Goal: Information Seeking & Learning: Understand process/instructions

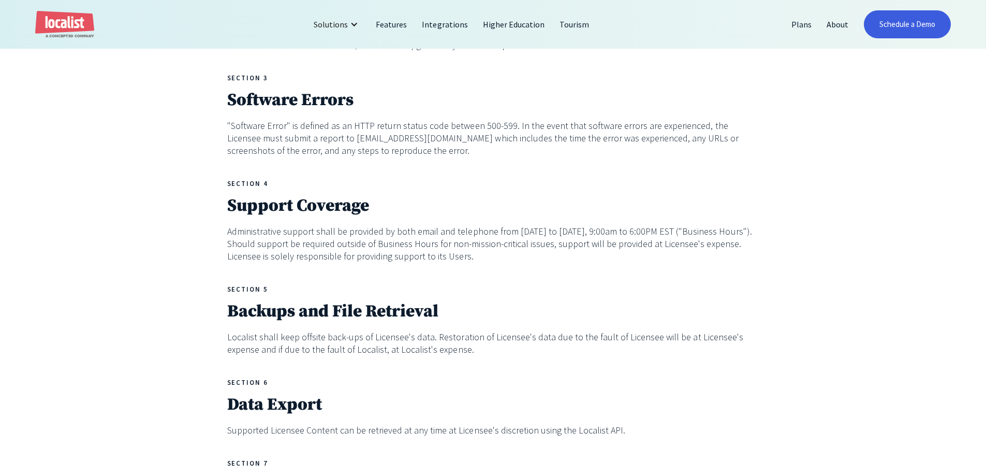
scroll to position [828, 0]
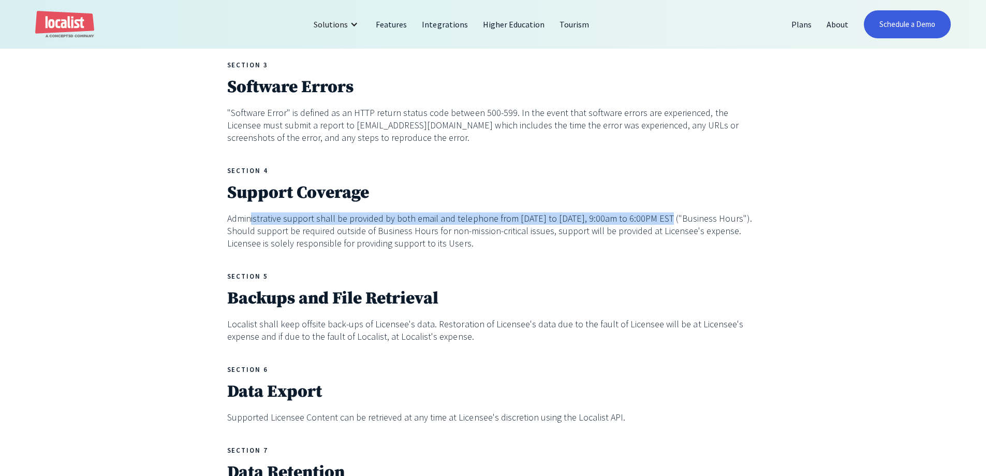
drag, startPoint x: 250, startPoint y: 221, endPoint x: 662, endPoint y: 218, distance: 412.0
click at [662, 218] on p "Administrative support shall be provided by both email and telephone from [DATE…" at bounding box center [493, 230] width 532 height 37
click at [598, 226] on p "Administrative support shall be provided by both email and telephone from [DATE…" at bounding box center [493, 230] width 532 height 37
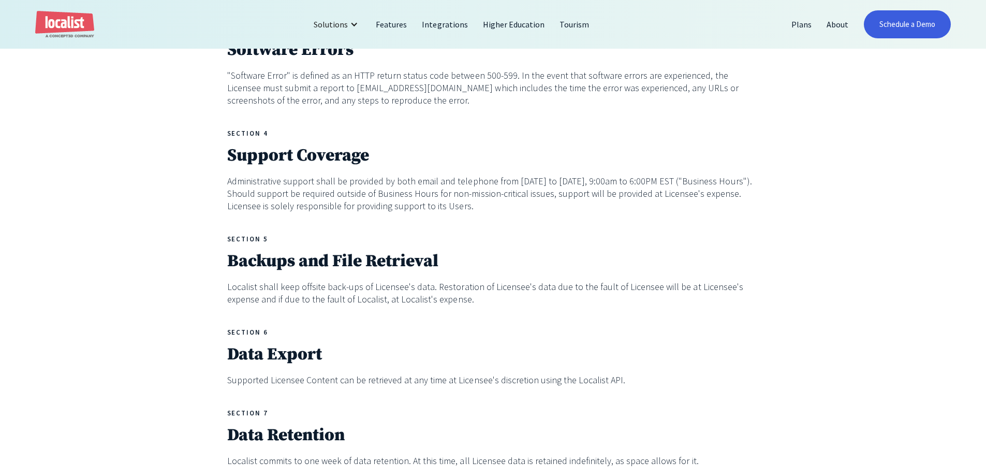
scroll to position [880, 0]
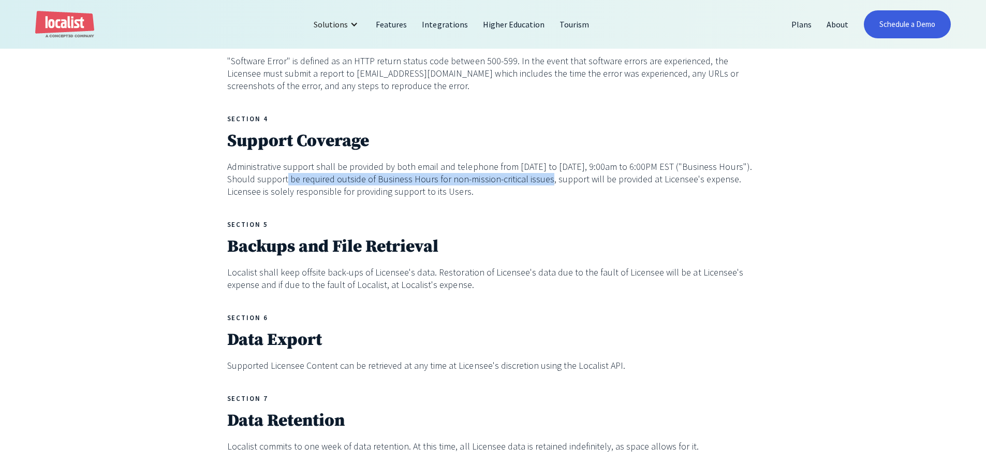
drag, startPoint x: 287, startPoint y: 183, endPoint x: 544, endPoint y: 182, distance: 257.7
click at [544, 182] on p "Administrative support shall be provided by both email and telephone from [DATE…" at bounding box center [493, 178] width 532 height 37
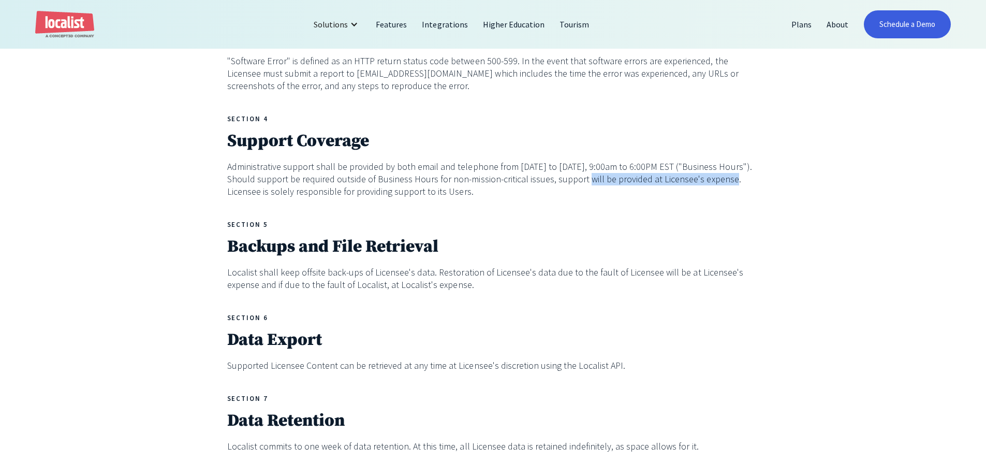
drag, startPoint x: 580, startPoint y: 179, endPoint x: 721, endPoint y: 181, distance: 141.3
click at [721, 181] on p "Administrative support shall be provided by both email and telephone from [DATE…" at bounding box center [493, 178] width 532 height 37
click at [648, 219] on div "LOCALIST ENTERPRISE SERVICE LEVEL AGREEMENT (SLA) This Service Level Agreement …" at bounding box center [493, 288] width 532 height 1397
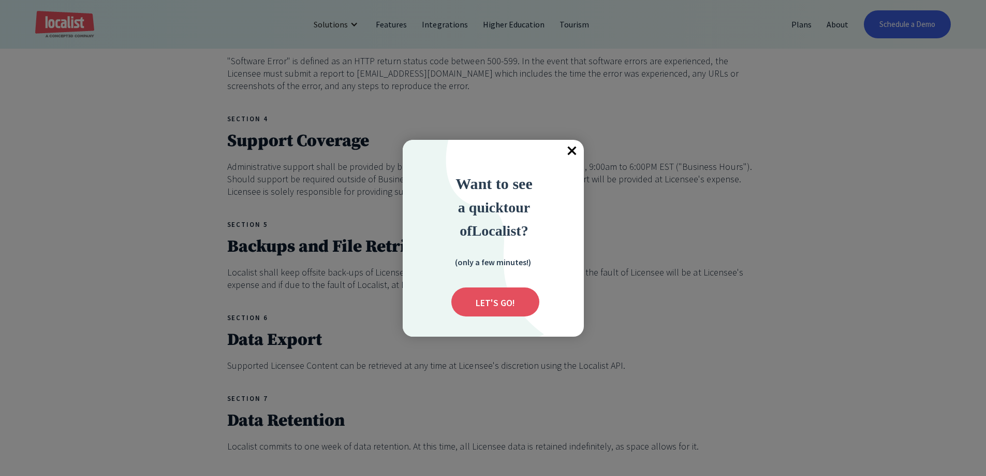
click at [580, 152] on span "×" at bounding box center [572, 151] width 23 height 23
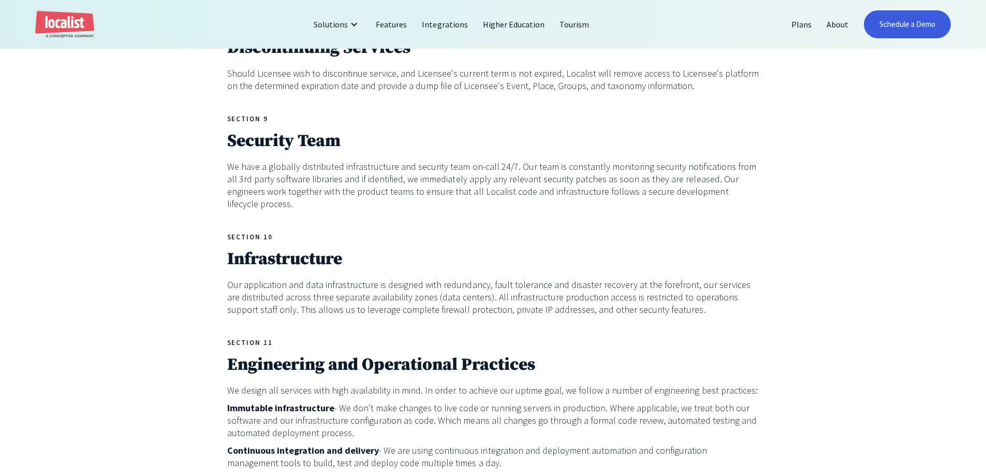
scroll to position [1346, 0]
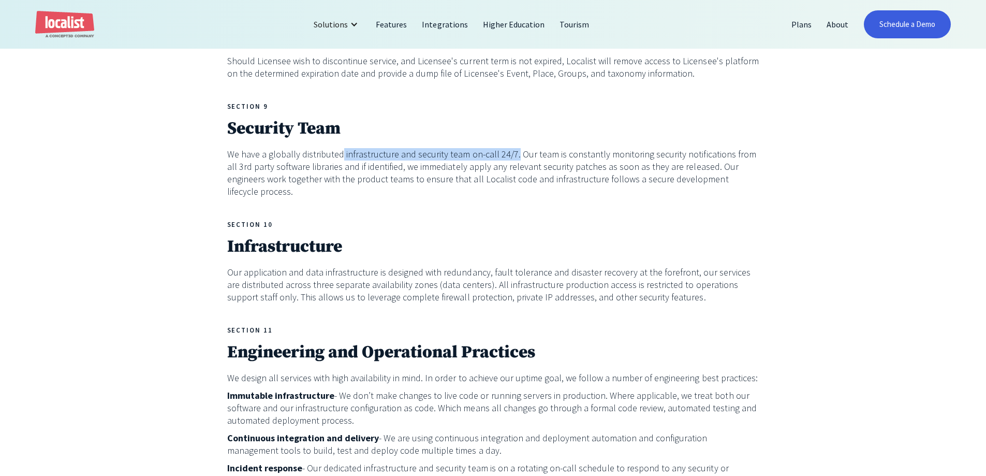
drag, startPoint x: 340, startPoint y: 156, endPoint x: 509, endPoint y: 155, distance: 169.2
click at [509, 155] on p "We have a globally distributed infrastructure and security team on-call 24/7. O…" at bounding box center [493, 173] width 532 height 50
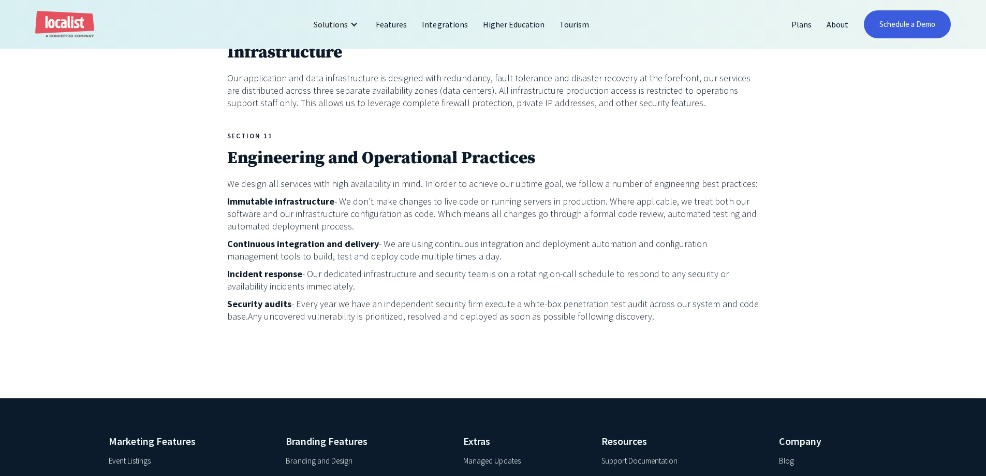
scroll to position [1604, 0]
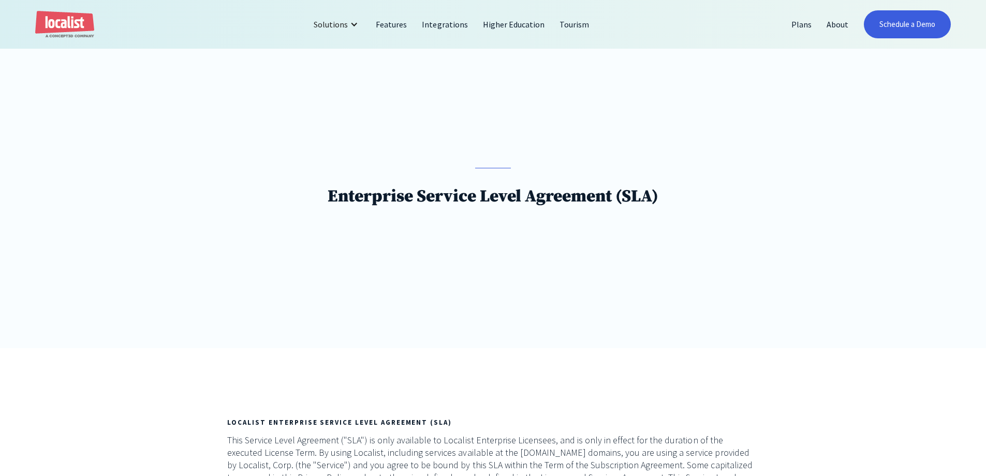
scroll to position [0, 0]
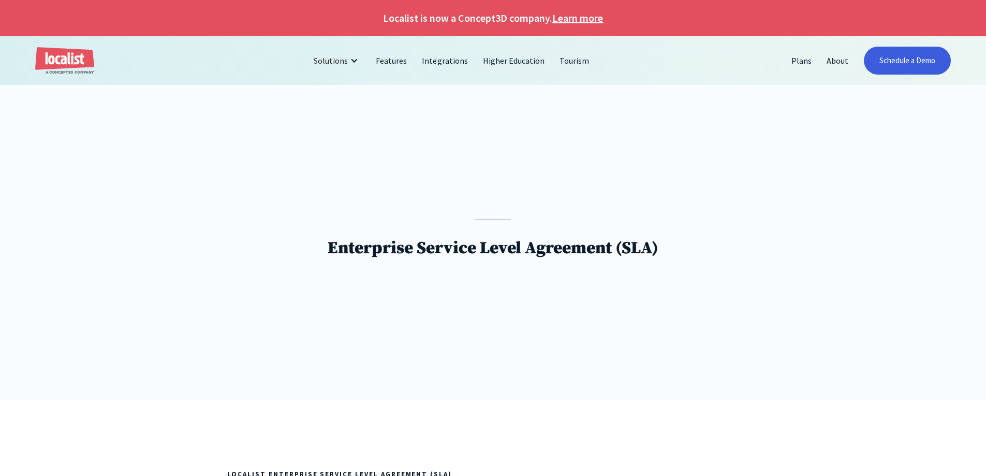
click at [691, 148] on div at bounding box center [493, 117] width 986 height 64
